Goal: Find contact information: Find contact information

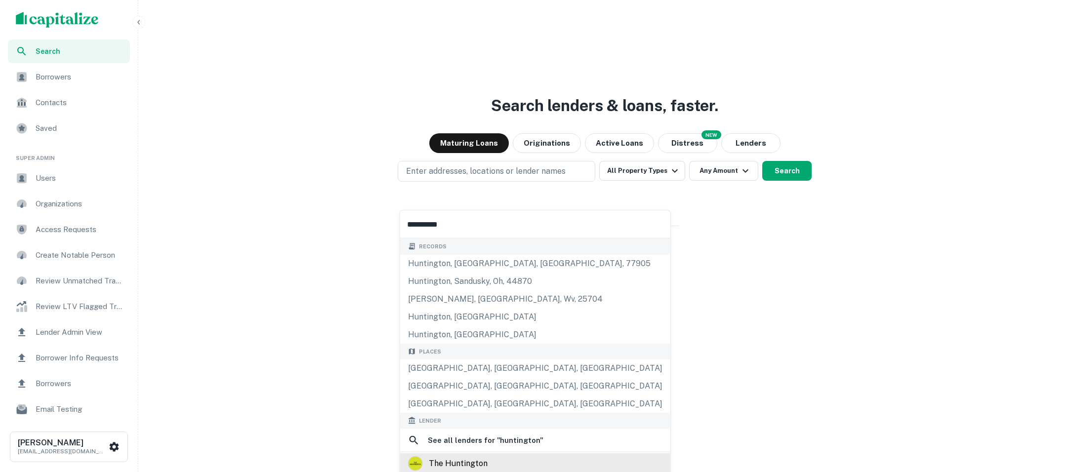
type input "**********"
click at [487, 457] on div "the huntington" at bounding box center [535, 464] width 255 height 15
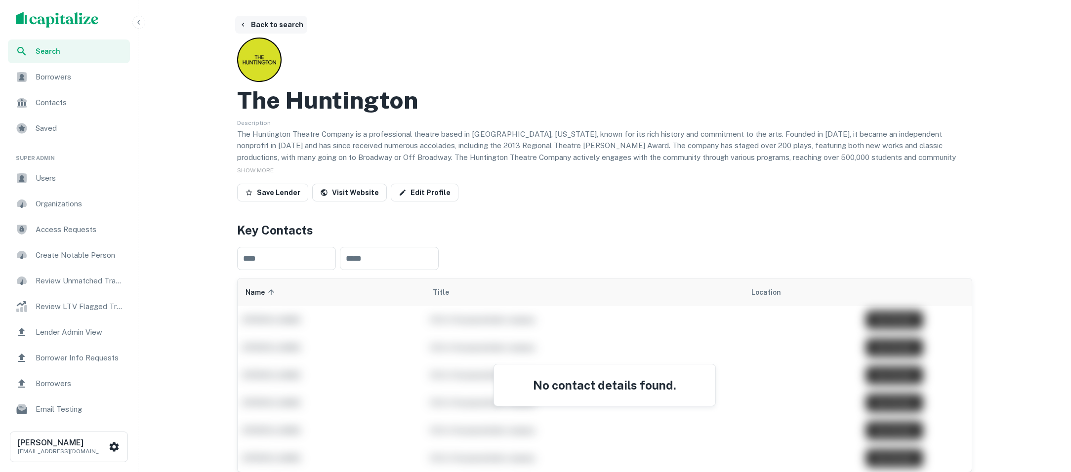
click at [282, 29] on button "Back to search" at bounding box center [271, 25] width 72 height 18
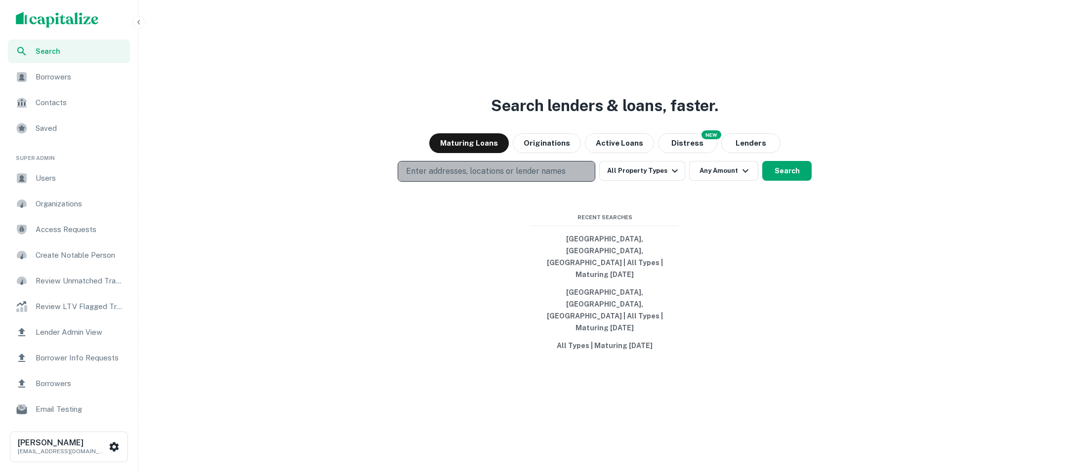
click at [458, 177] on p "Enter addresses, locations or lender names" at bounding box center [486, 172] width 160 height 12
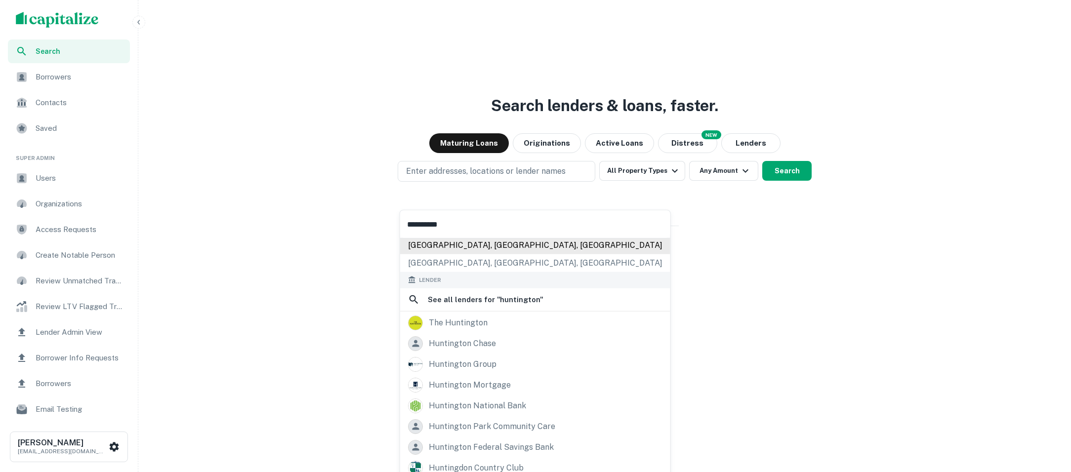
scroll to position [155, 0]
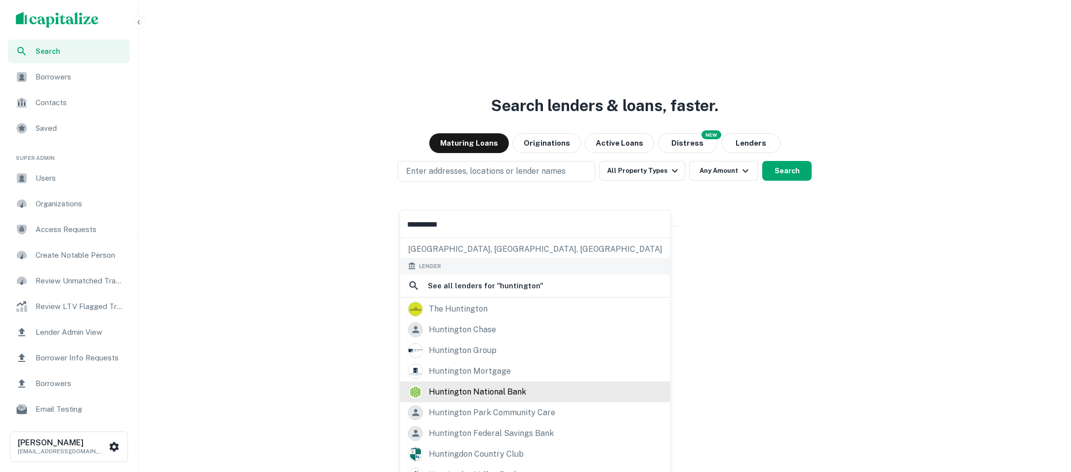
type input "**********"
click at [493, 392] on div "huntington national bank" at bounding box center [477, 392] width 97 height 15
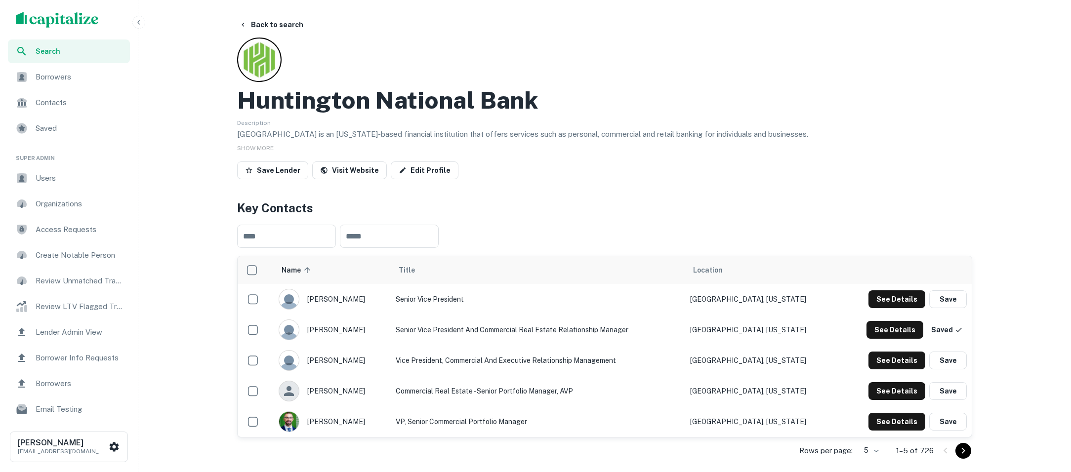
click at [710, 208] on h4 "Key Contacts" at bounding box center [604, 208] width 735 height 18
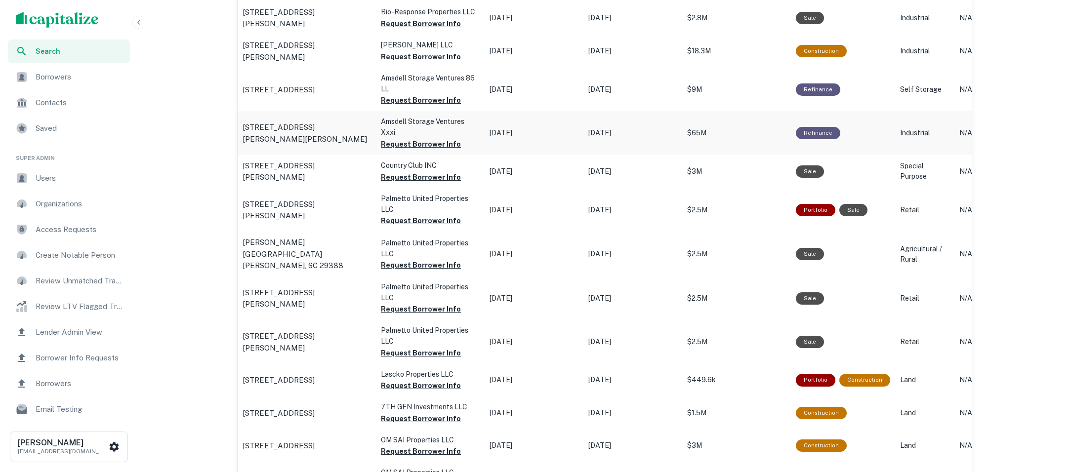
scroll to position [459, 0]
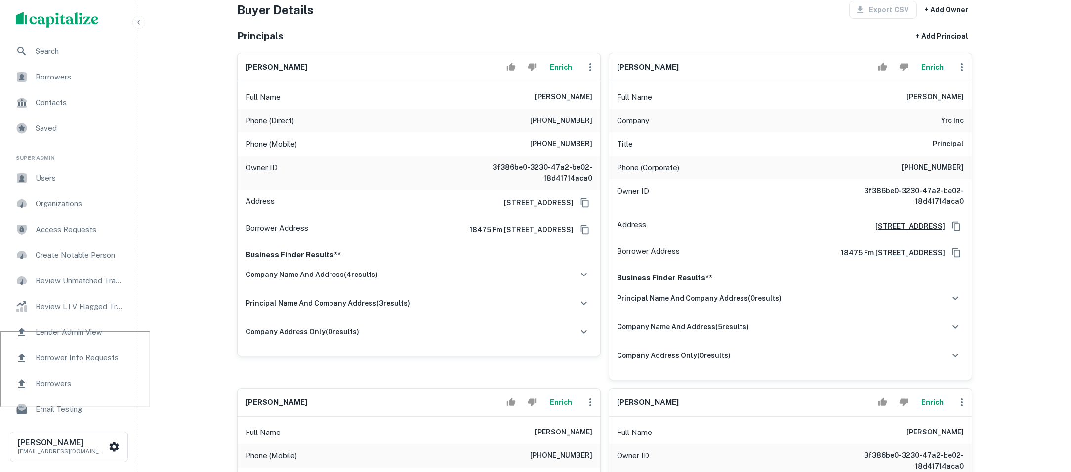
scroll to position [138, 0]
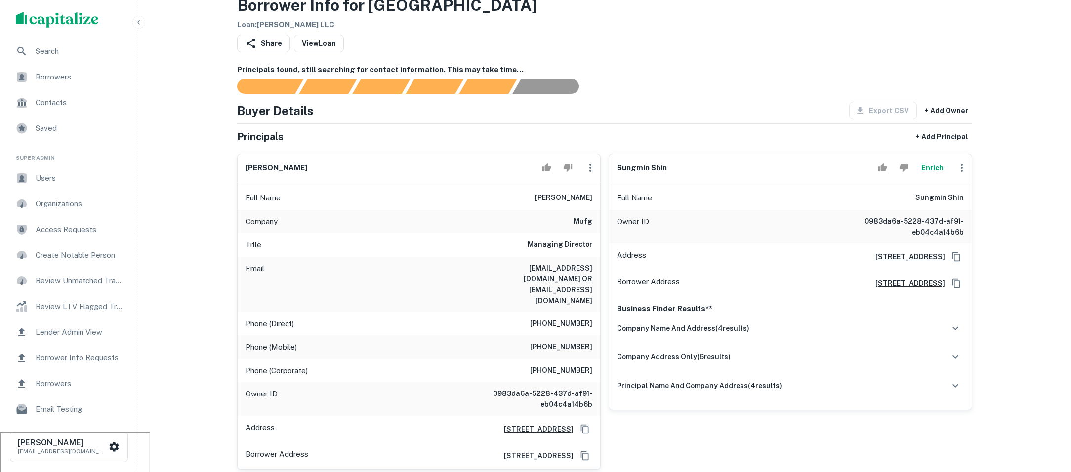
scroll to position [48, 0]
